Goal: Find specific page/section: Find specific page/section

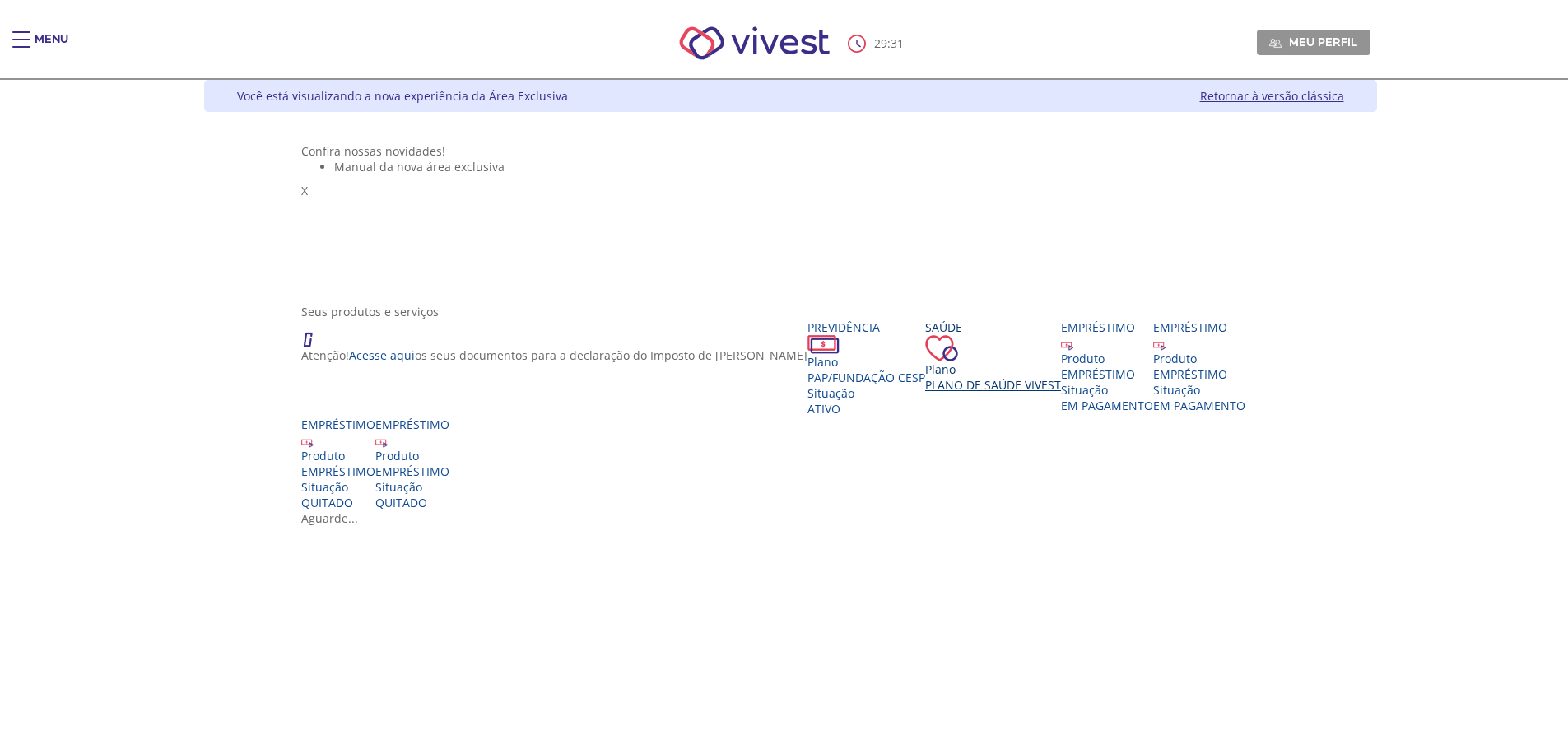
click at [925, 393] on span "Plano de Saúde VIVEST" at bounding box center [993, 384] width 135 height 15
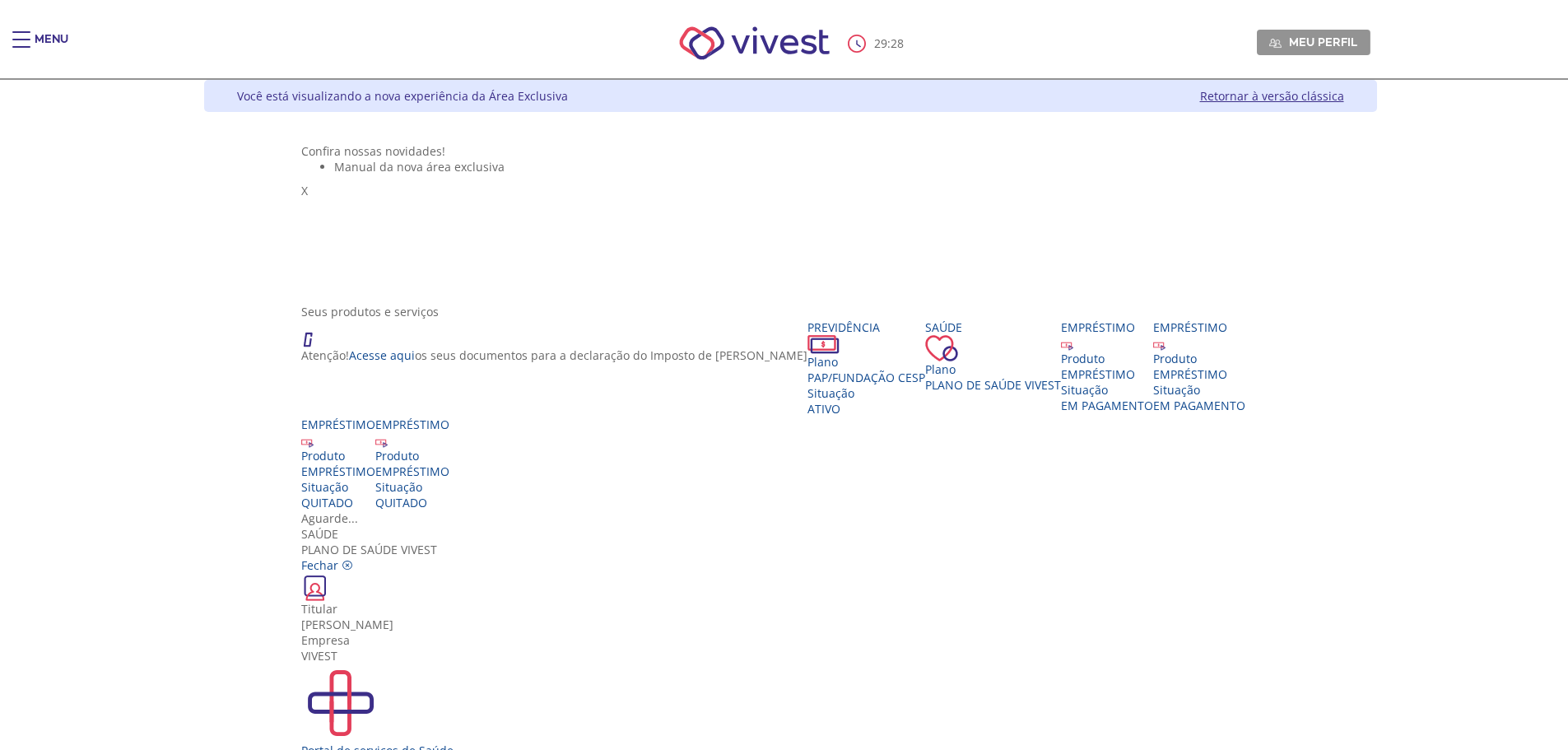
scroll to position [30, 0]
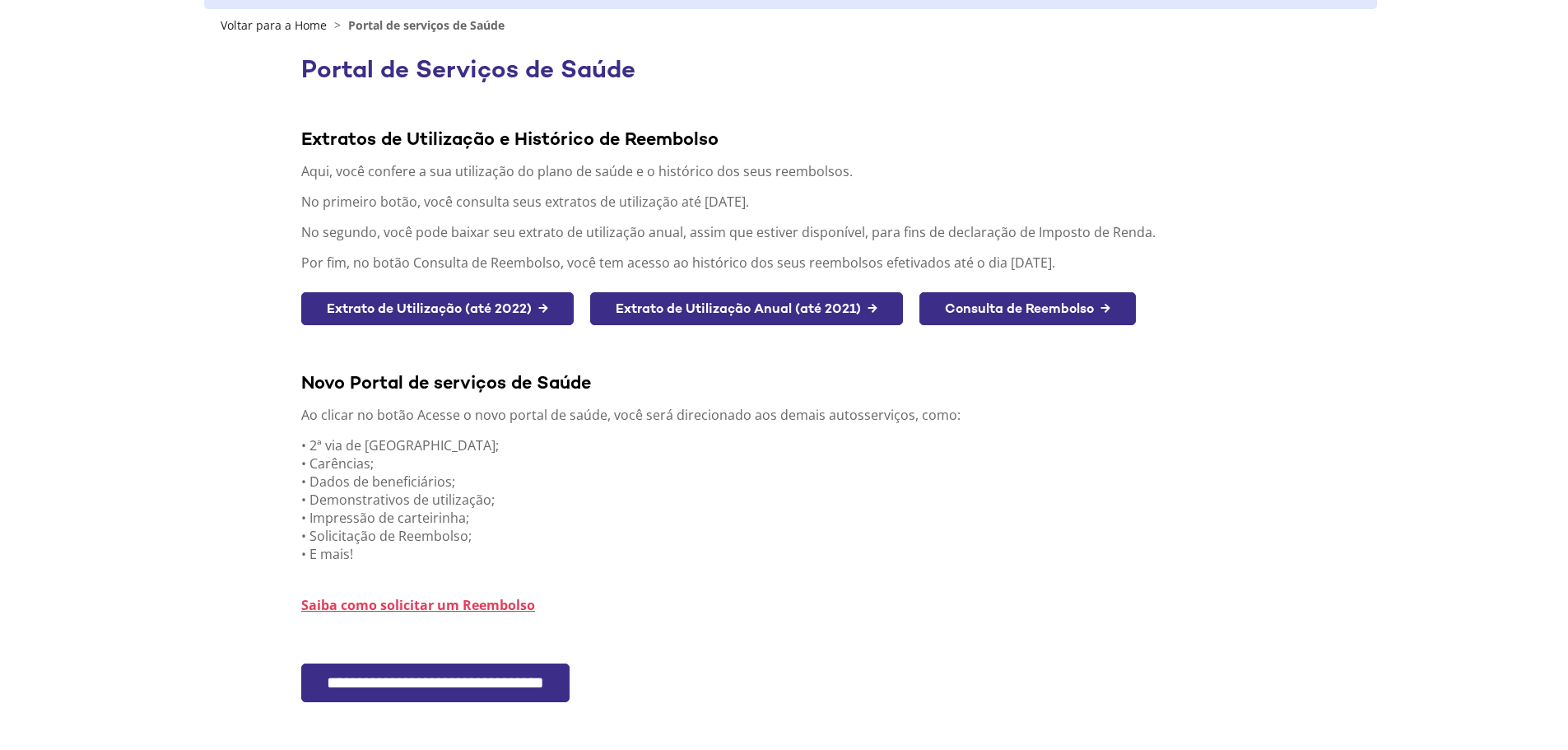
scroll to position [192, 0]
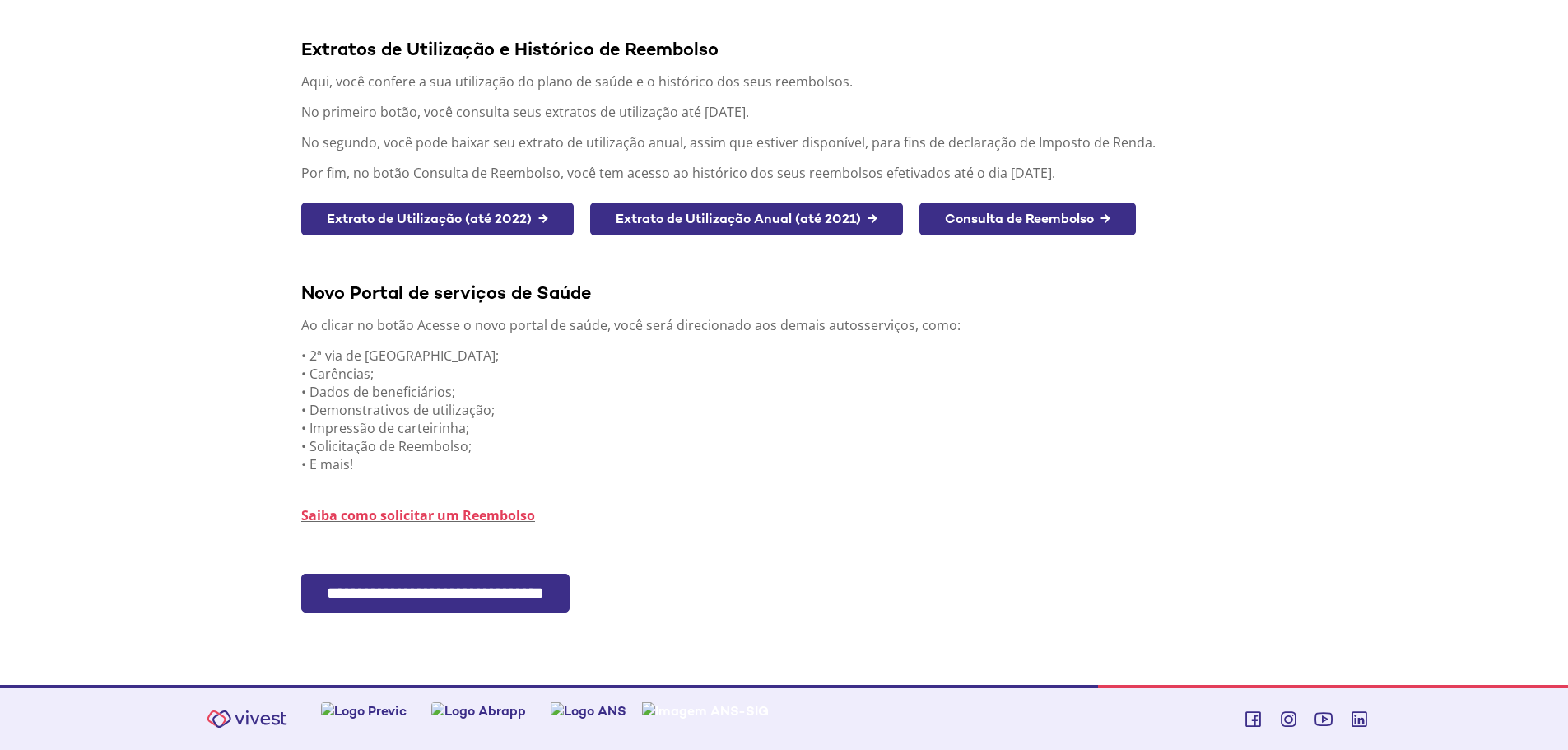
click at [477, 584] on input "**********" at bounding box center [435, 593] width 268 height 39
